Goal: Information Seeking & Learning: Learn about a topic

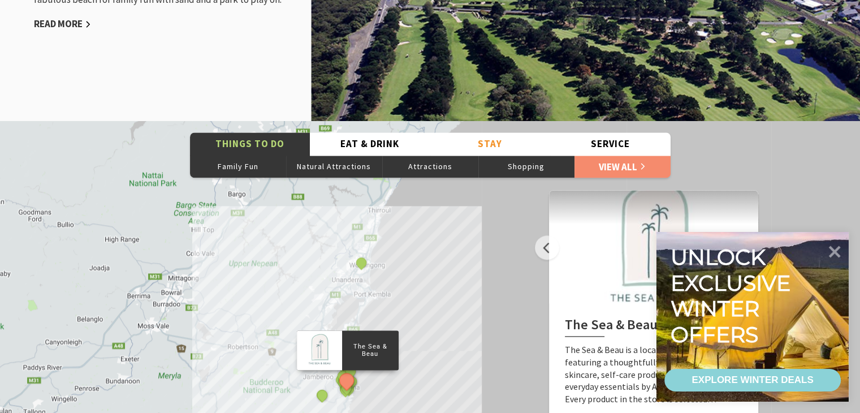
scroll to position [1527, 0]
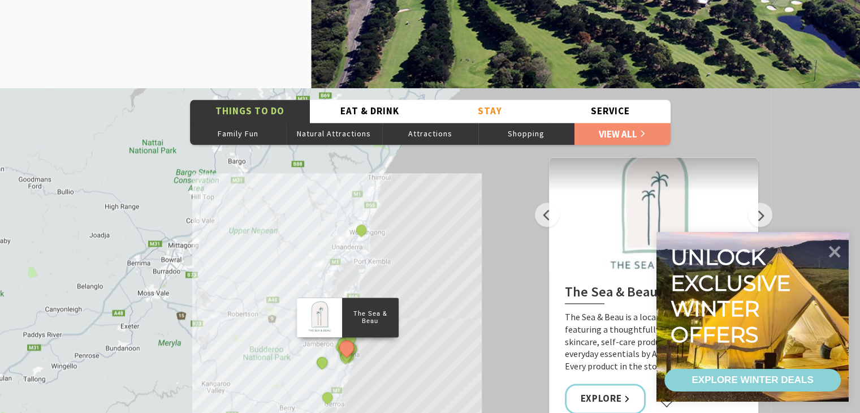
click at [459, 286] on div "The Sea & Beau Hoddles Track, Kiama Kiama Ceramic Art Studio - Teaching and Mak…" at bounding box center [430, 291] width 860 height 407
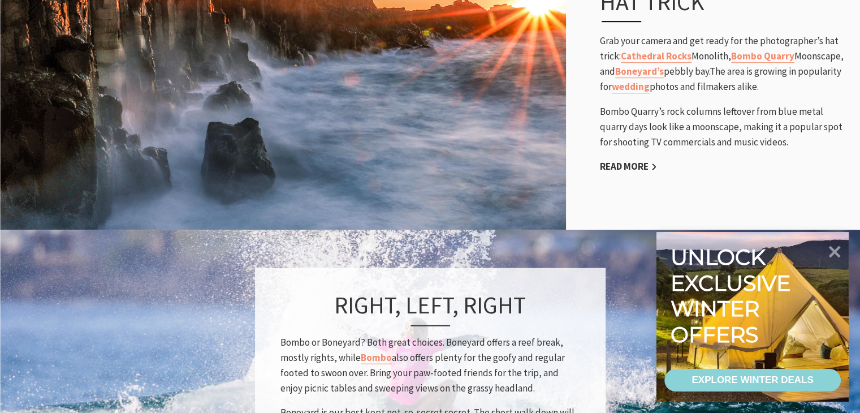
scroll to position [679, 0]
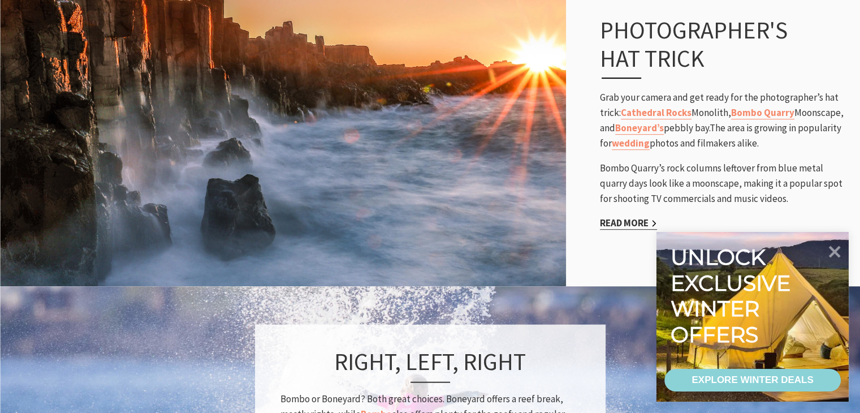
click at [619, 223] on link "Read More" at bounding box center [628, 223] width 57 height 13
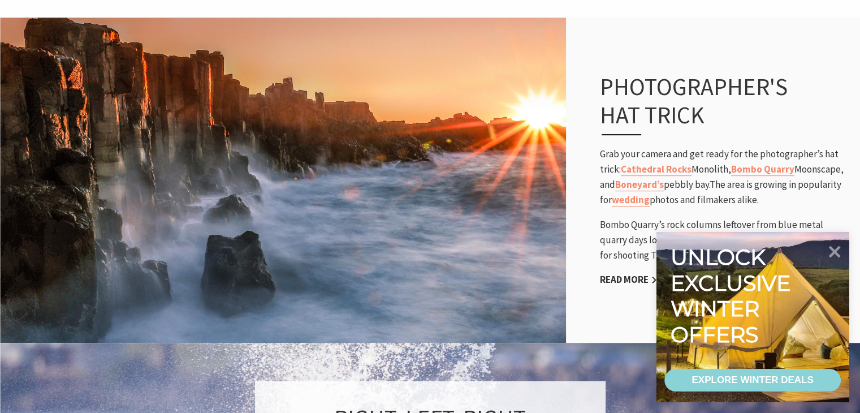
scroll to position [679, 0]
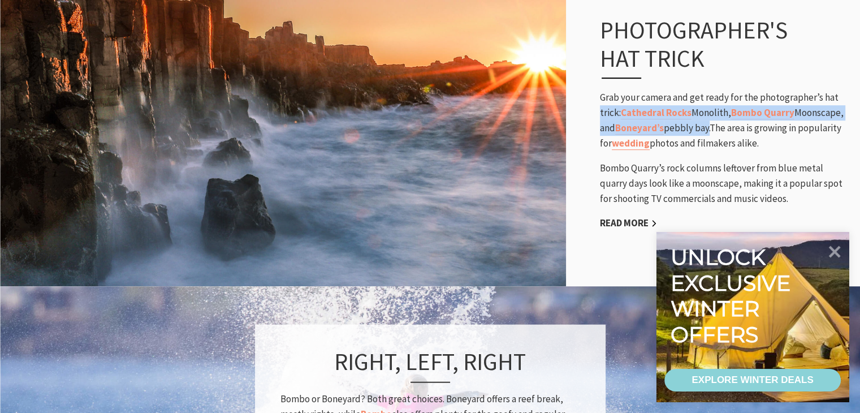
drag, startPoint x: 710, startPoint y: 126, endPoint x: 592, endPoint y: 116, distance: 118.7
click at [592, 116] on div "Photographer's hat trick Grab your camera and get ready for the photographer’s …" at bounding box center [725, 123] width 272 height 260
copy p "trick: Cathedral Rocks Monolith, Bombo Quarry Moonscape, and Boneyard’s pebbly …"
